Goal: Check status: Check status

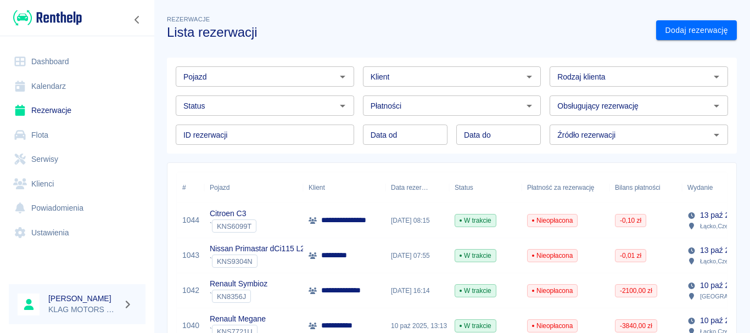
scroll to position [55, 0]
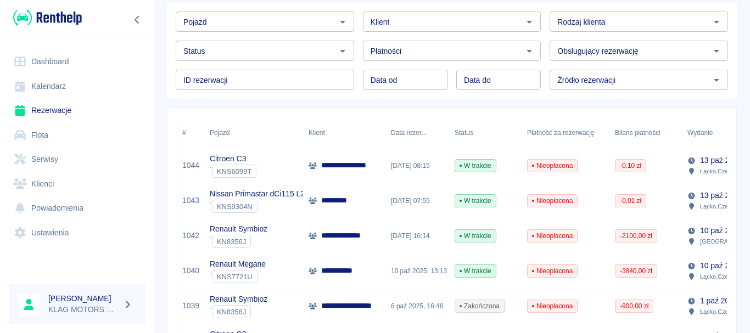
click at [290, 226] on div "Renault Symbioz ` KN8356J" at bounding box center [253, 235] width 99 height 35
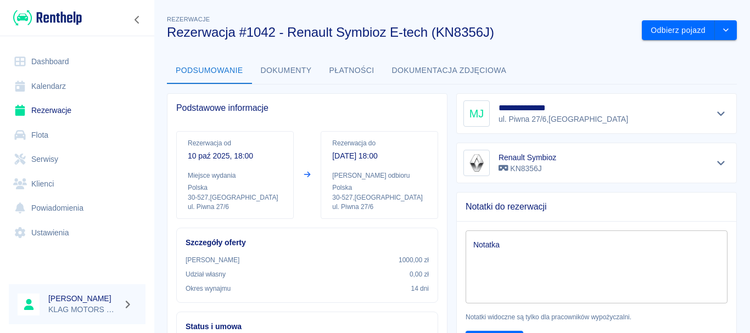
click at [299, 71] on button "Dokumenty" at bounding box center [286, 71] width 69 height 26
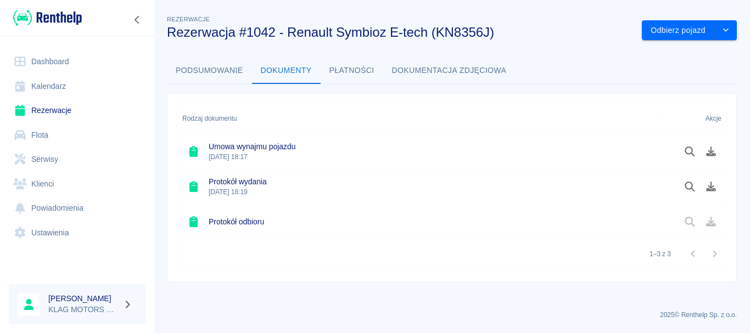
click at [222, 72] on button "Podsumowanie" at bounding box center [209, 71] width 85 height 26
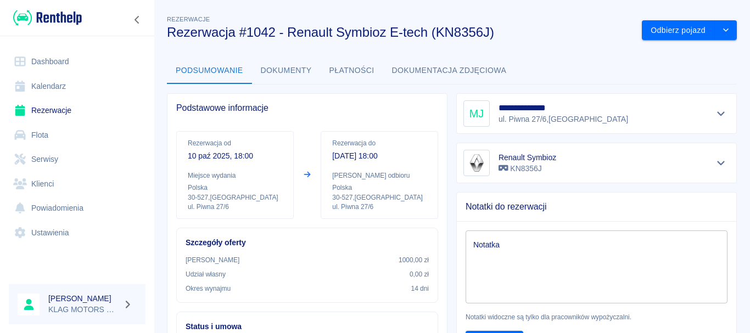
click at [712, 106] on div at bounding box center [721, 113] width 18 height 15
click at [715, 114] on icon "Pokaż szczegóły" at bounding box center [721, 114] width 13 height 10
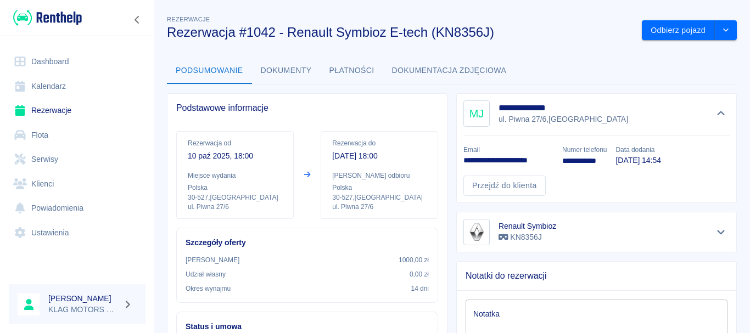
drag, startPoint x: 581, startPoint y: 117, endPoint x: 570, endPoint y: 121, distance: 12.0
click at [570, 121] on div "**********" at bounding box center [596, 113] width 266 height 26
drag, startPoint x: 542, startPoint y: 117, endPoint x: 505, endPoint y: 116, distance: 36.8
click at [505, 116] on p "ul. [STREET_ADDRESS]" at bounding box center [563, 120] width 130 height 12
copy p "Piwna 27/6"
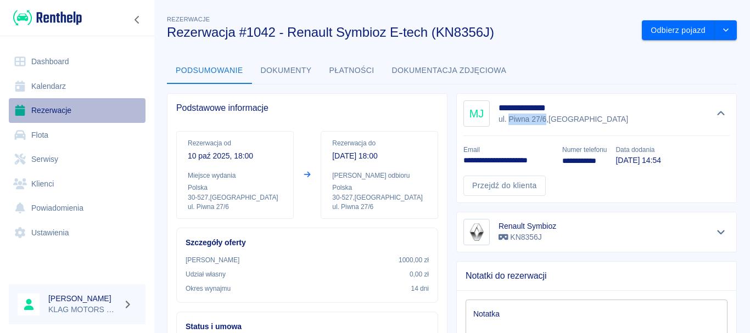
click at [80, 108] on link "Rezerwacje" at bounding box center [77, 110] width 137 height 25
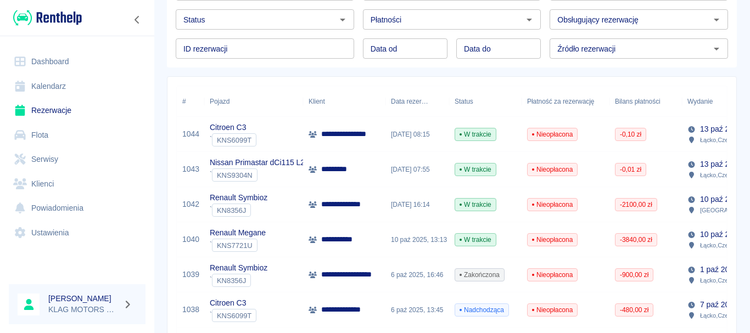
scroll to position [110, 0]
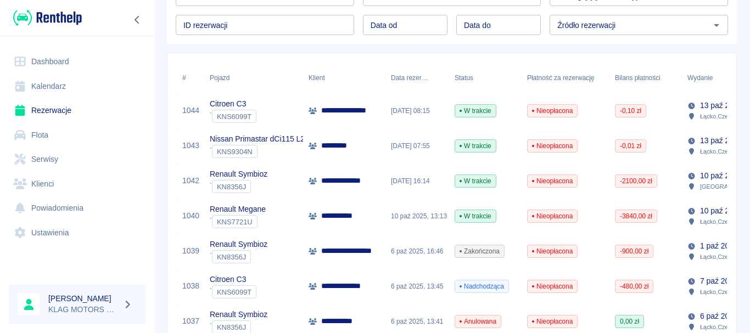
click at [284, 188] on div "Renault Symbioz ` KN8356J" at bounding box center [253, 181] width 99 height 35
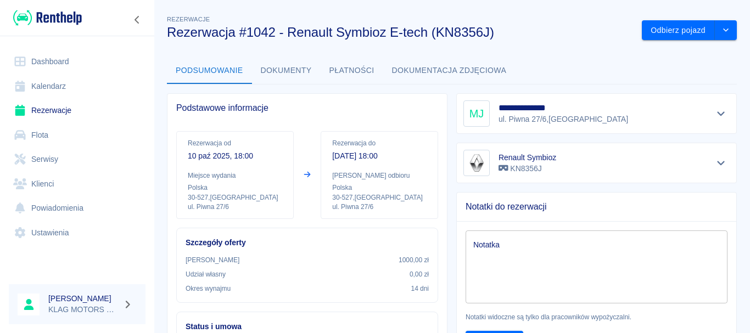
click at [293, 77] on button "Dokumenty" at bounding box center [286, 71] width 69 height 26
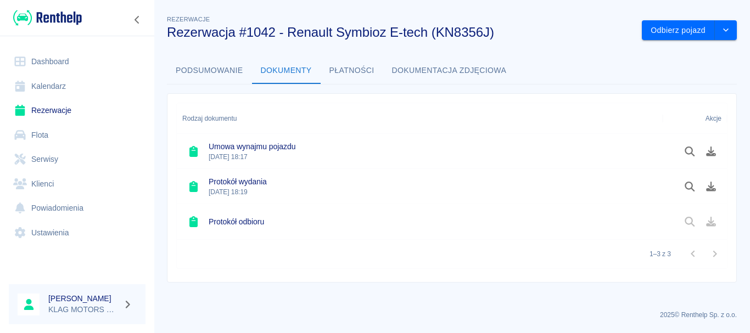
click at [362, 71] on button "Płatności" at bounding box center [351, 71] width 63 height 26
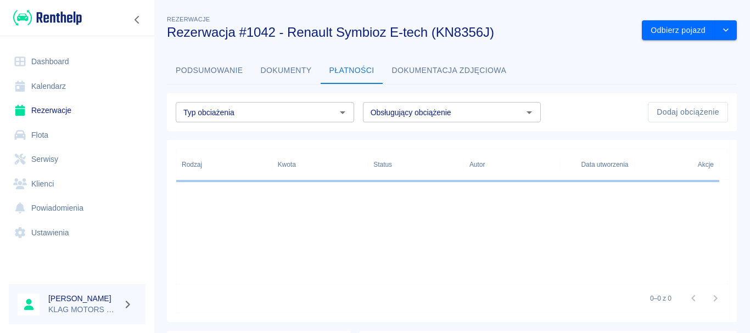
click at [416, 70] on button "Dokumentacja zdjęciowa" at bounding box center [449, 71] width 132 height 26
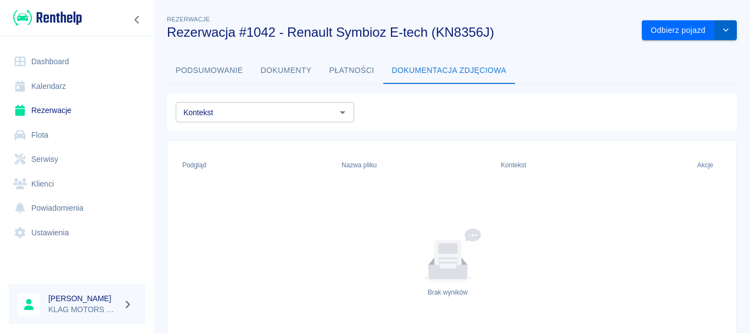
click at [721, 31] on icon "drop-down" at bounding box center [725, 29] width 9 height 7
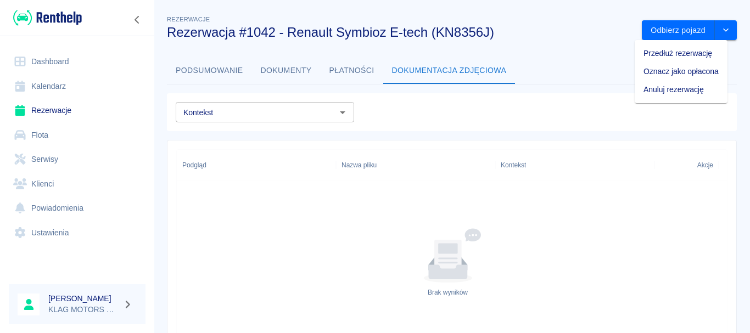
click at [232, 70] on button "Podsumowanie" at bounding box center [209, 71] width 85 height 26
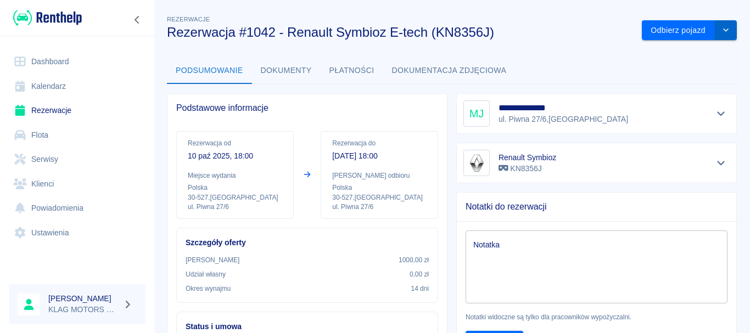
click at [718, 24] on button "drop-down" at bounding box center [726, 30] width 22 height 20
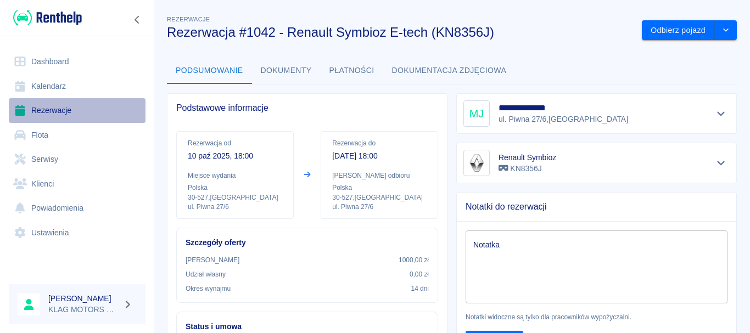
click at [102, 109] on link "Rezerwacje" at bounding box center [77, 110] width 137 height 25
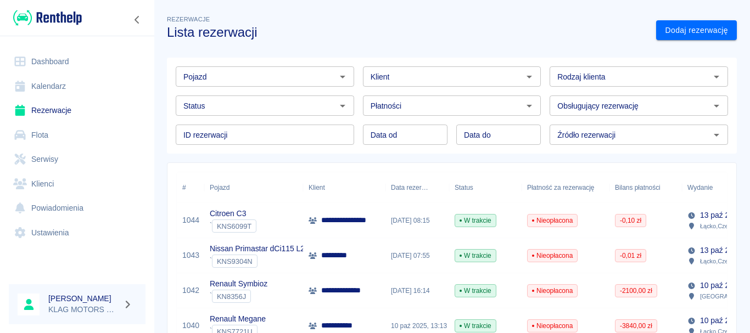
click at [164, 112] on div "Pojazd Pojazd Klient Klient Rodzaj klienta Rodzaj klienta Status Status Płatnoś…" at bounding box center [447, 101] width 578 height 105
